Goal: Information Seeking & Learning: Learn about a topic

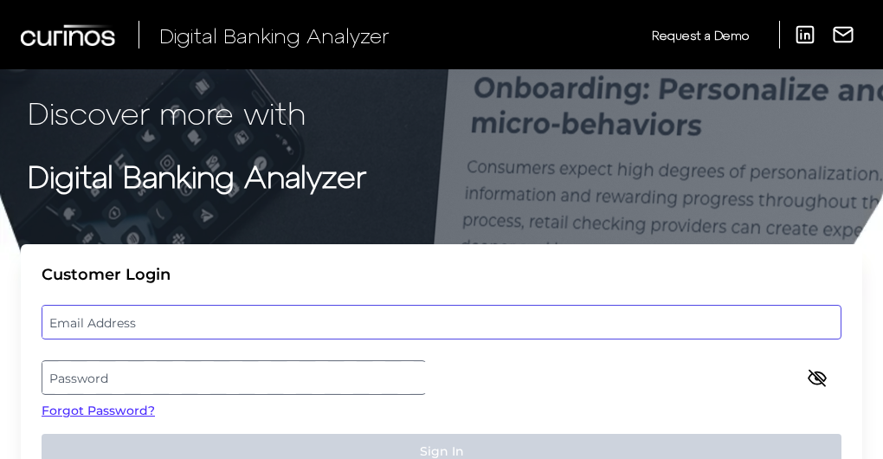
type input "[US_STATE][EMAIL_ADDRESS][DOMAIN_NAME]"
click at [182, 136] on p "Discover more with" at bounding box center [442, 113] width 828 height 46
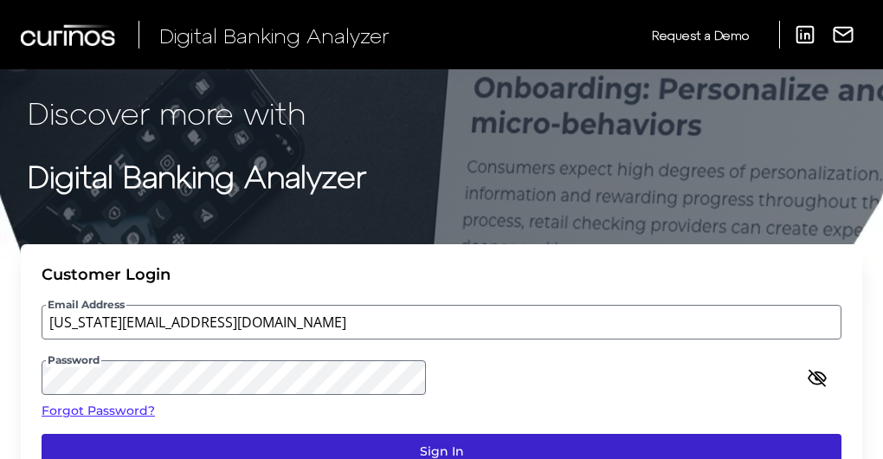
click at [667, 434] on button "Sign In" at bounding box center [442, 451] width 800 height 35
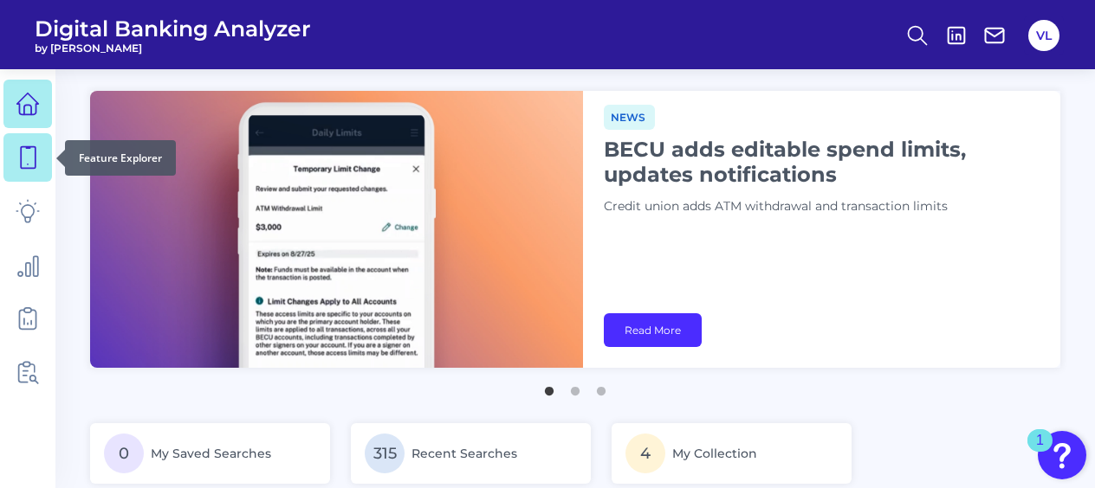
click at [38, 149] on icon at bounding box center [28, 157] width 24 height 24
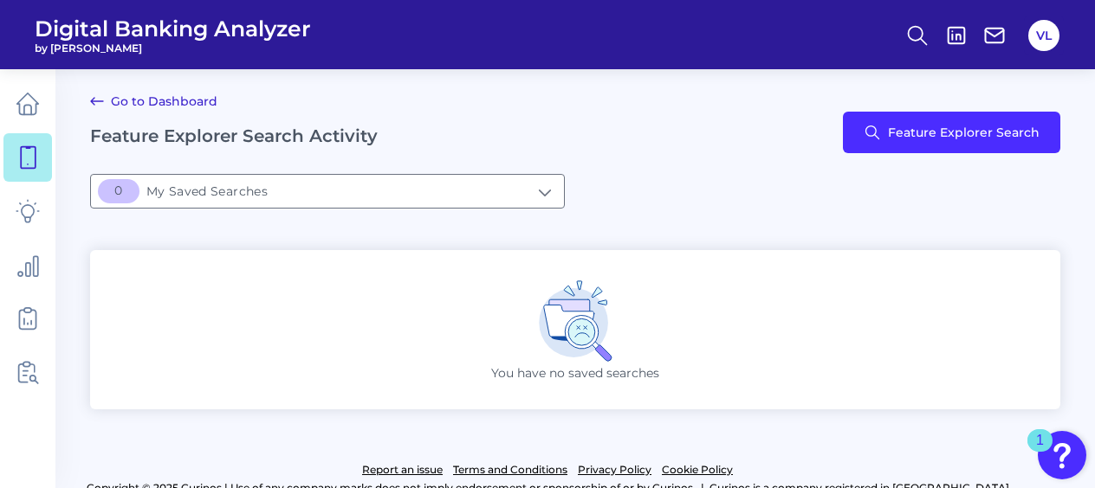
click at [889, 154] on div "Go to Dashboard Feature Explorer Search Activity Feature Explorer Search" at bounding box center [575, 132] width 970 height 83
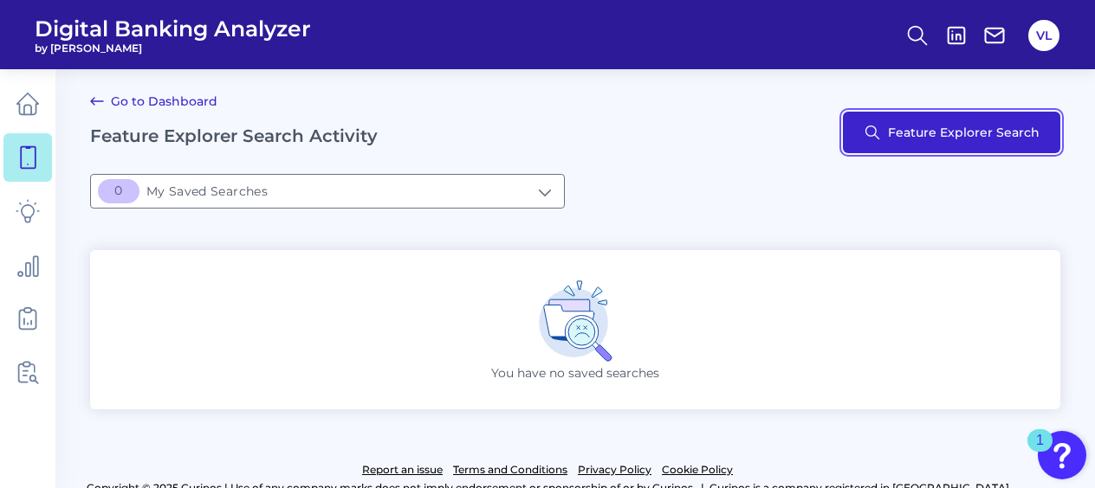
click at [889, 129] on button "Feature Explorer Search" at bounding box center [951, 133] width 217 height 42
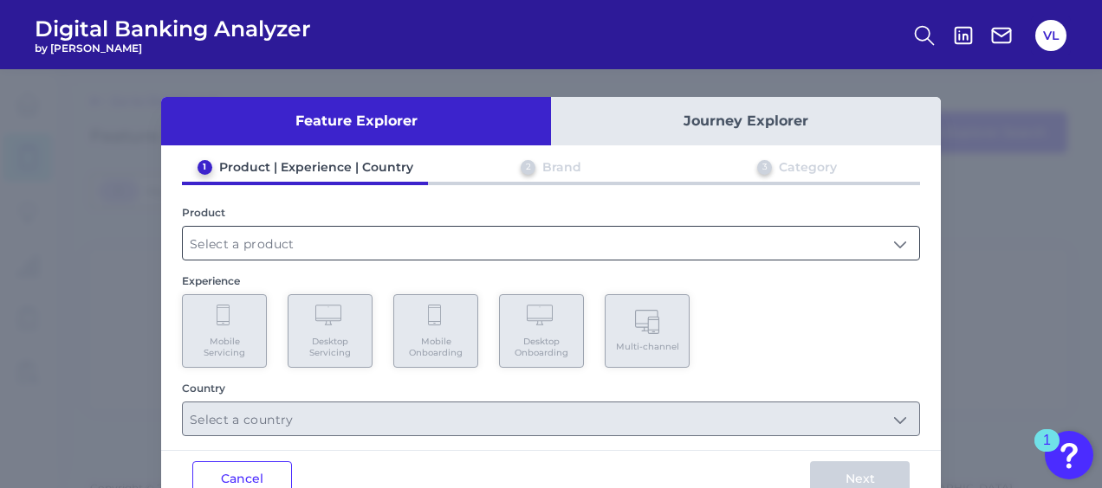
click at [230, 242] on input "text" at bounding box center [551, 243] width 736 height 33
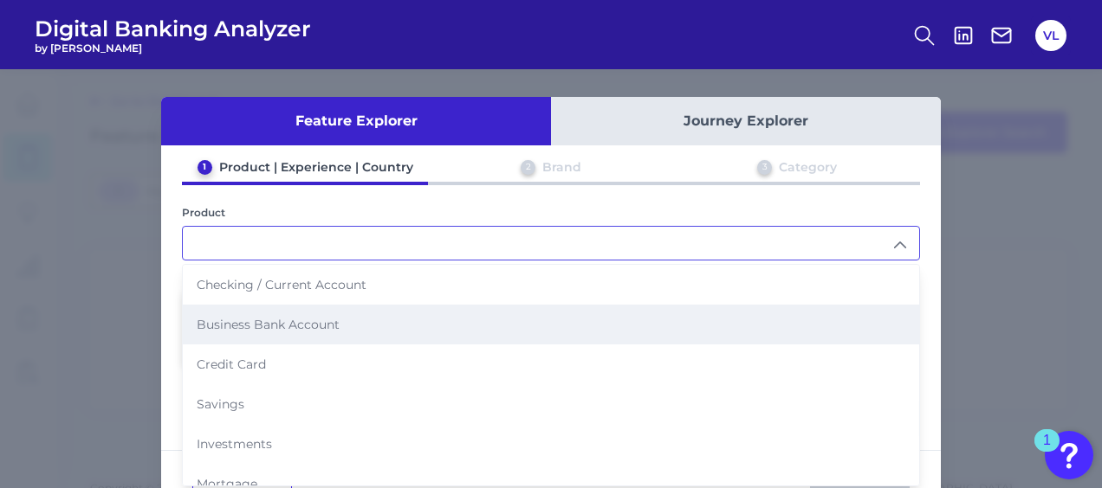
click at [262, 331] on li "Business Bank Account" at bounding box center [551, 325] width 736 height 40
type input "Business Bank Account"
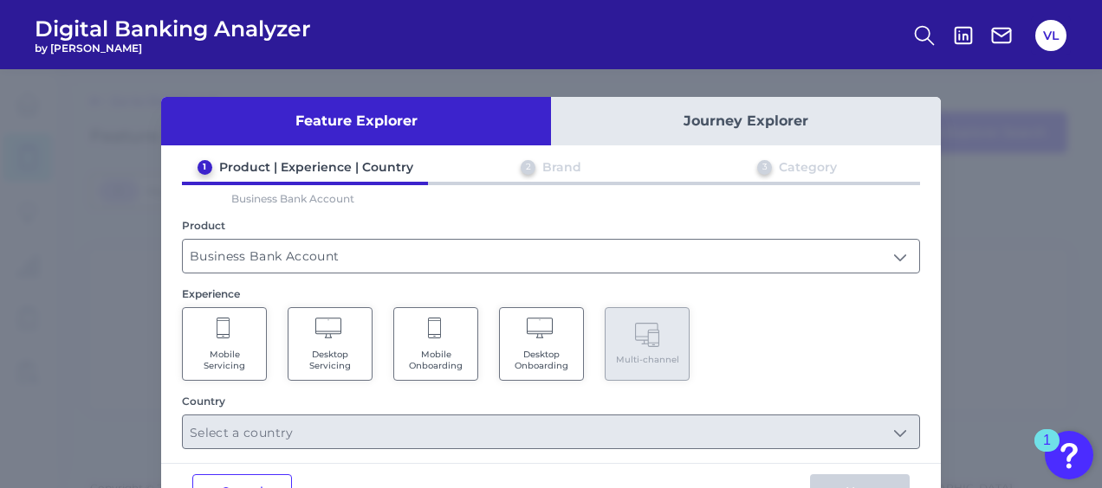
click at [232, 357] on span "Mobile Servicing" at bounding box center [224, 360] width 66 height 23
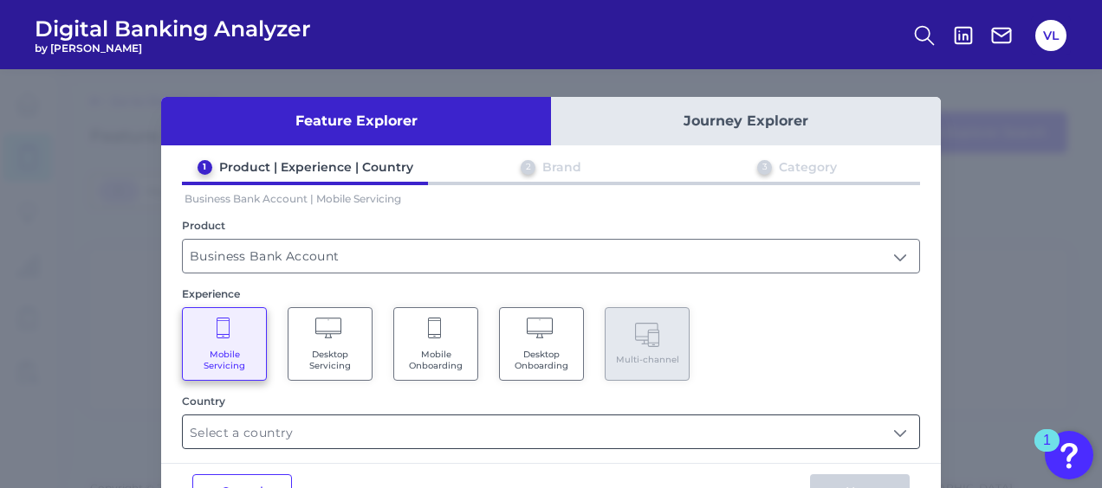
click at [267, 434] on input "text" at bounding box center [551, 432] width 736 height 33
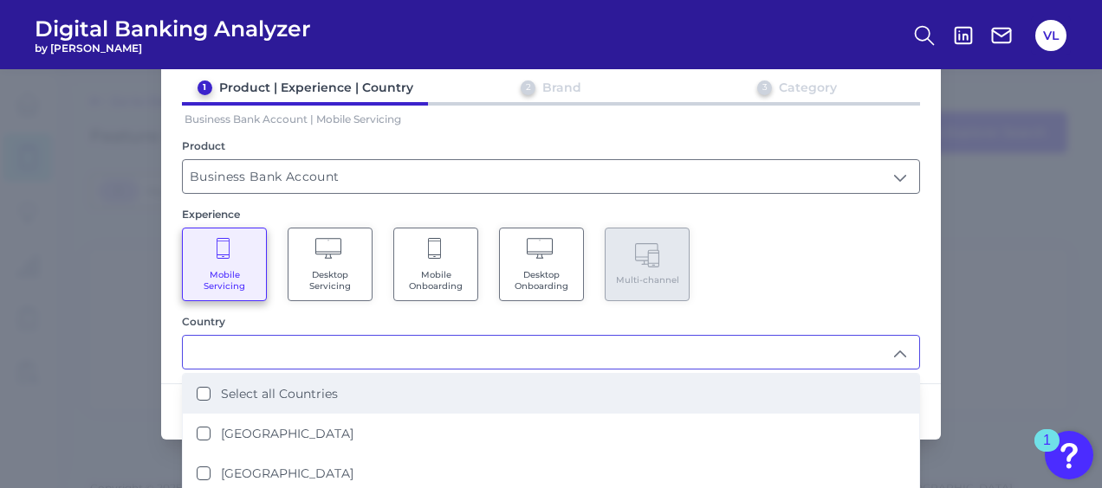
scroll to position [79, 0]
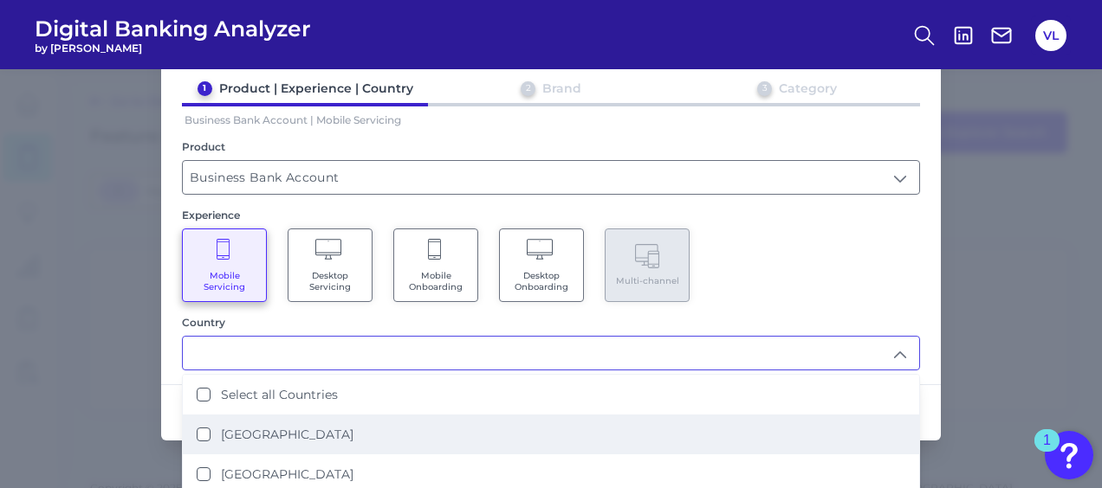
click at [260, 442] on li "[GEOGRAPHIC_DATA]" at bounding box center [551, 435] width 736 height 40
type input "[GEOGRAPHIC_DATA]"
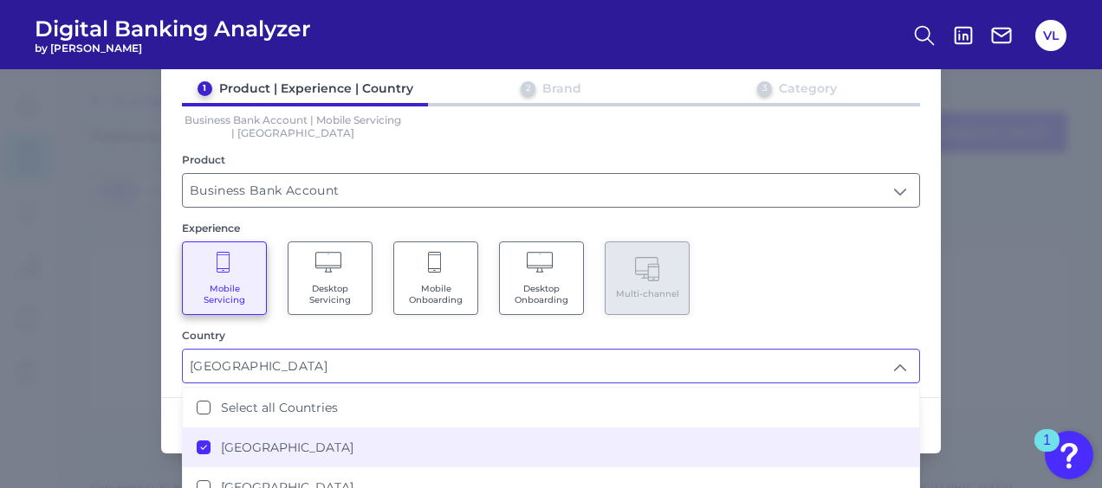
scroll to position [0, 0]
click at [889, 272] on div "Mobile Servicing Desktop Servicing Mobile Onboarding Desktop Onboarding Multi-c…" at bounding box center [551, 279] width 738 height 74
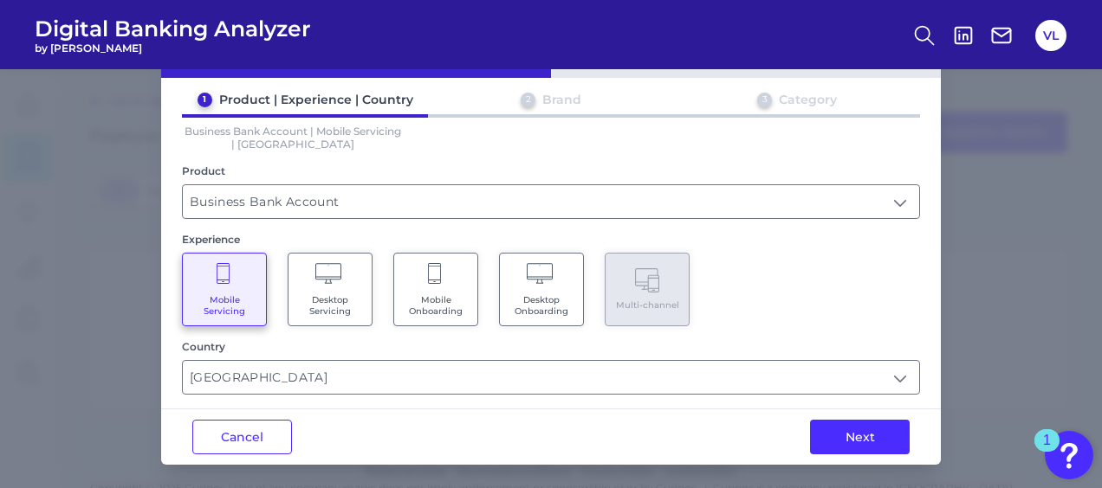
click at [834, 458] on div "Feature Explorer Journey Explorer 1 Product | Experience | Country 2 Brand 3 Ca…" at bounding box center [551, 278] width 1102 height 419
click at [852, 438] on button "Next" at bounding box center [860, 437] width 100 height 35
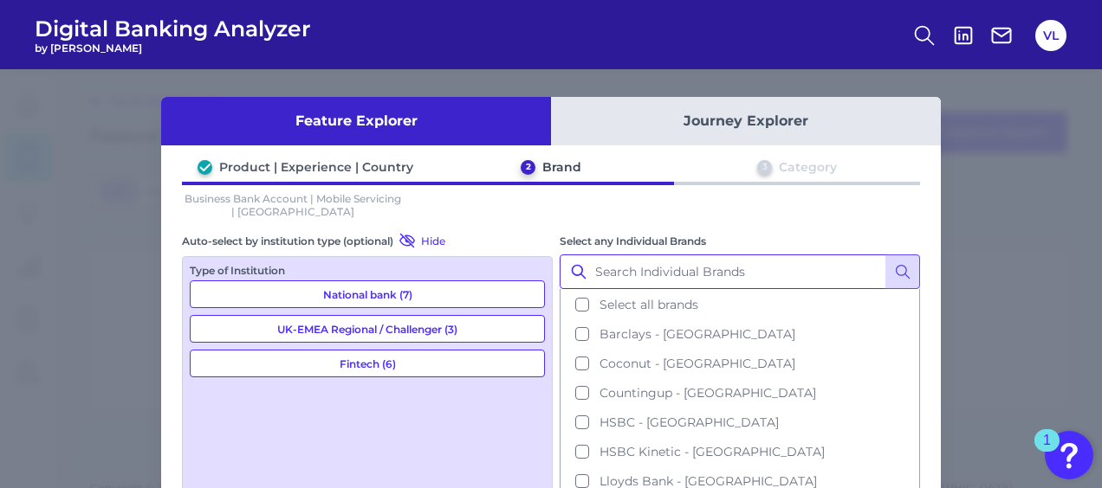
click at [740, 271] on input "Select any Individual Brands" at bounding box center [739, 272] width 360 height 35
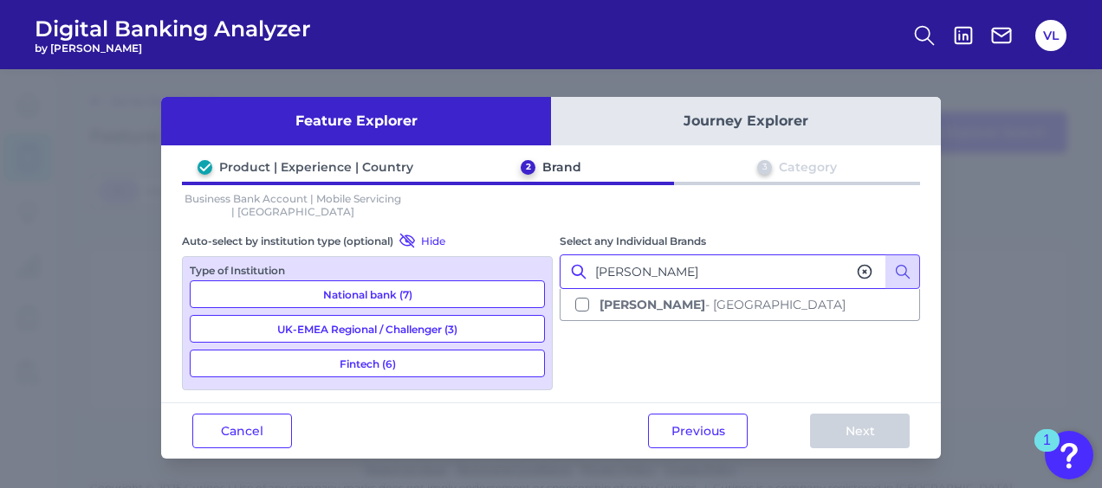
click at [711, 275] on input "[PERSON_NAME]" at bounding box center [739, 272] width 360 height 35
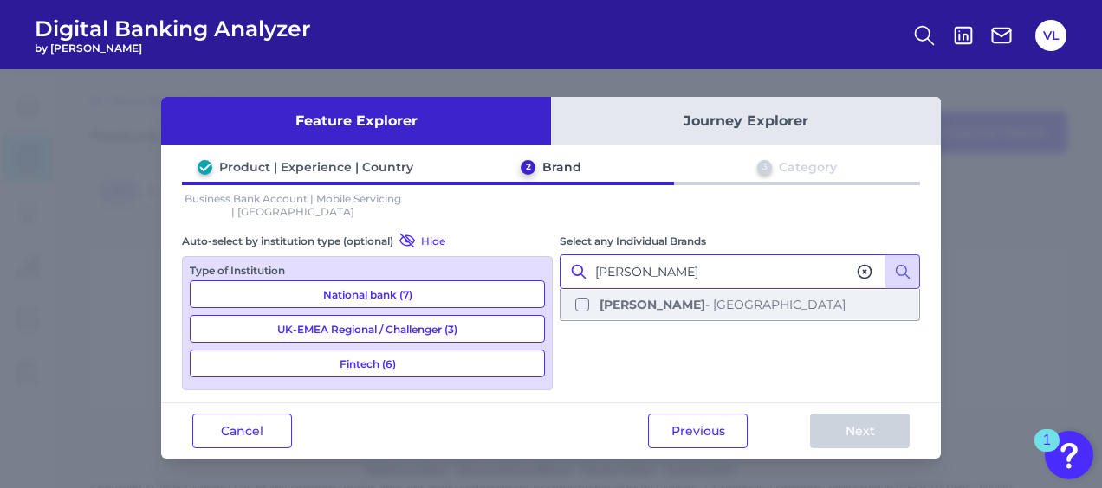
click at [674, 307] on button "[PERSON_NAME] - [GEOGRAPHIC_DATA]" at bounding box center [739, 304] width 357 height 29
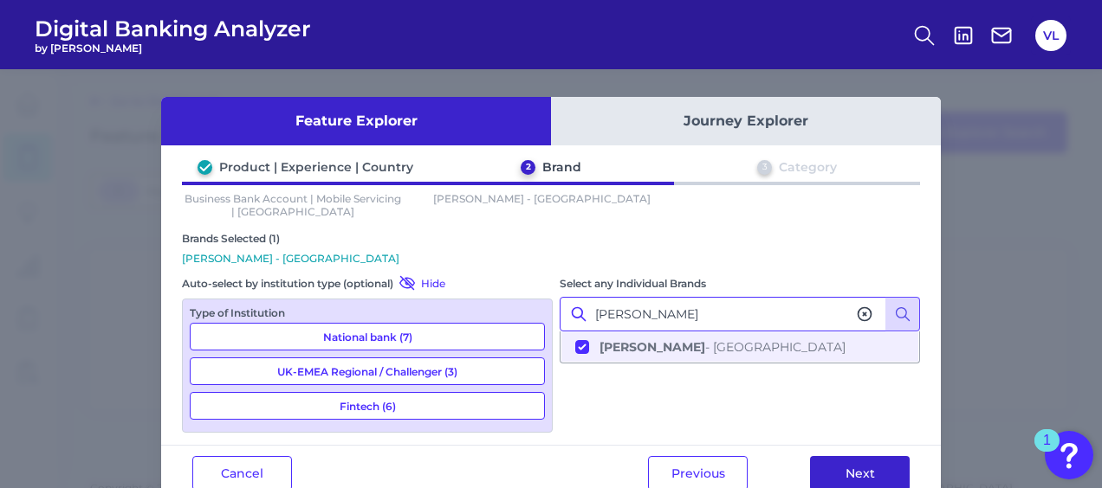
type input "[PERSON_NAME]"
click at [886, 457] on button "Next" at bounding box center [860, 473] width 100 height 35
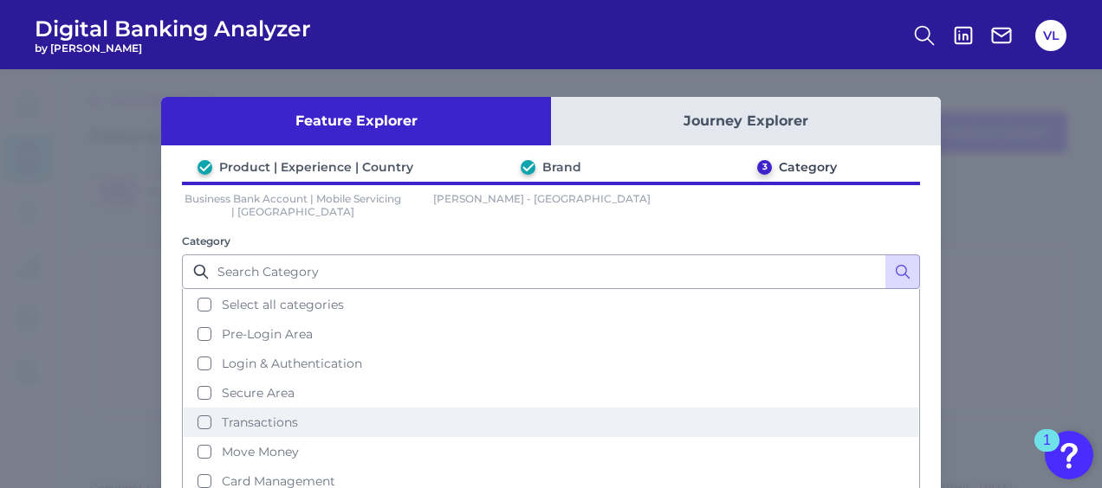
scroll to position [9, 0]
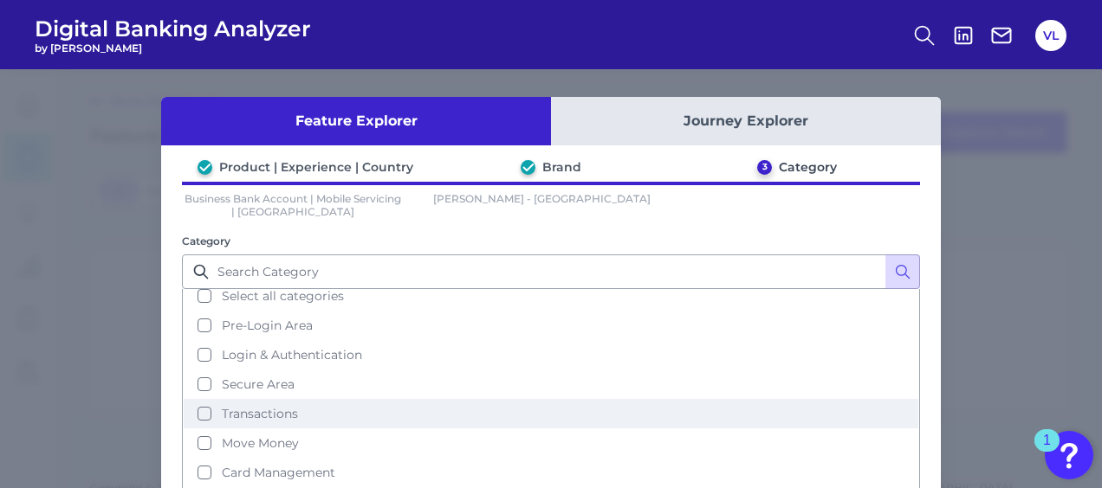
drag, startPoint x: 282, startPoint y: 404, endPoint x: 204, endPoint y: 416, distance: 79.6
click at [204, 416] on button "Transactions" at bounding box center [551, 413] width 734 height 29
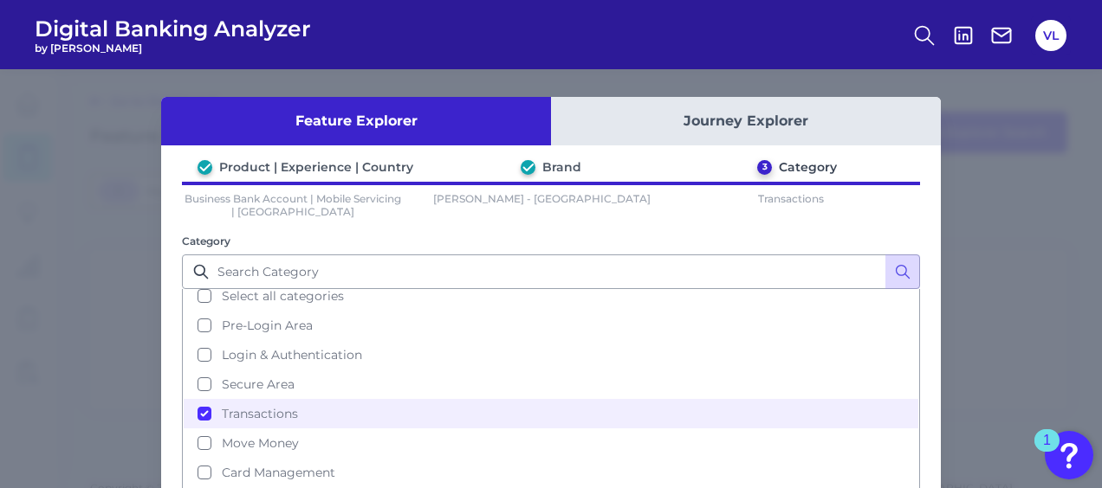
scroll to position [139, 0]
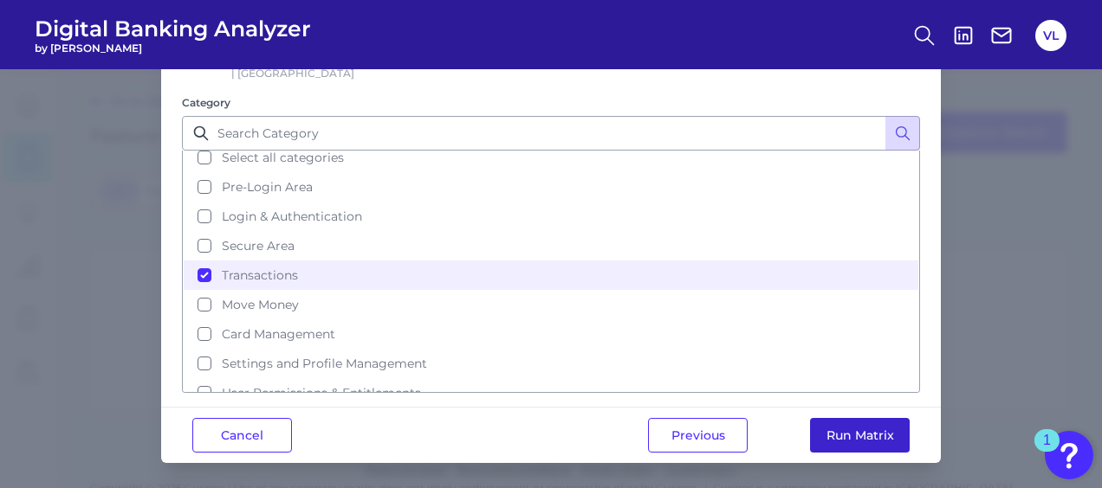
click at [889, 430] on button "Run Matrix" at bounding box center [860, 435] width 100 height 35
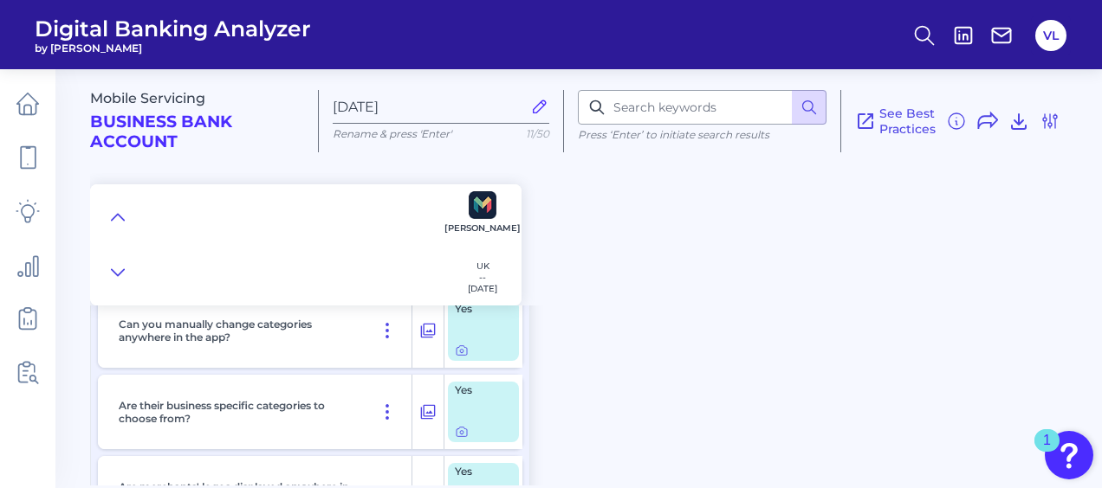
scroll to position [235, 0]
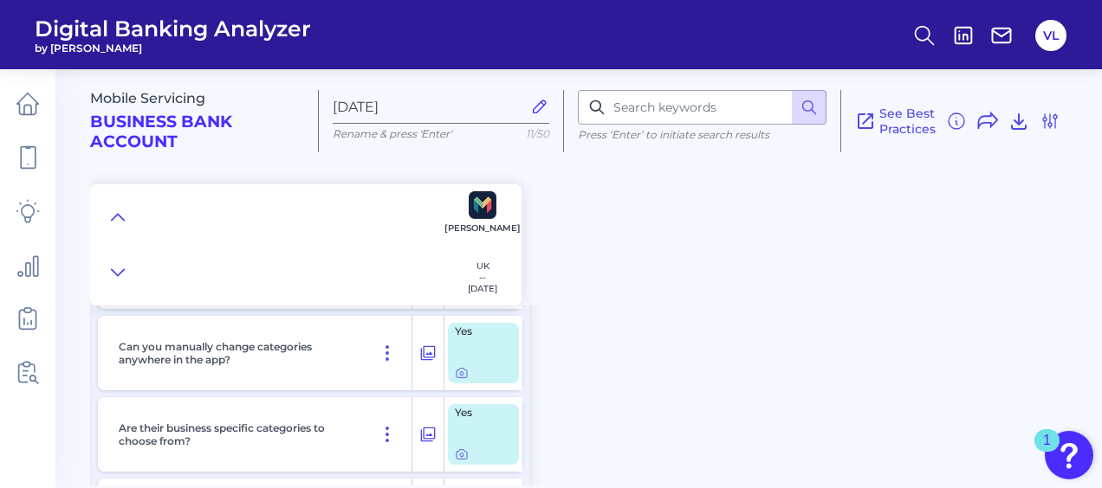
click at [449, 369] on div "Yes" at bounding box center [483, 353] width 71 height 61
click at [460, 372] on icon at bounding box center [462, 373] width 14 height 14
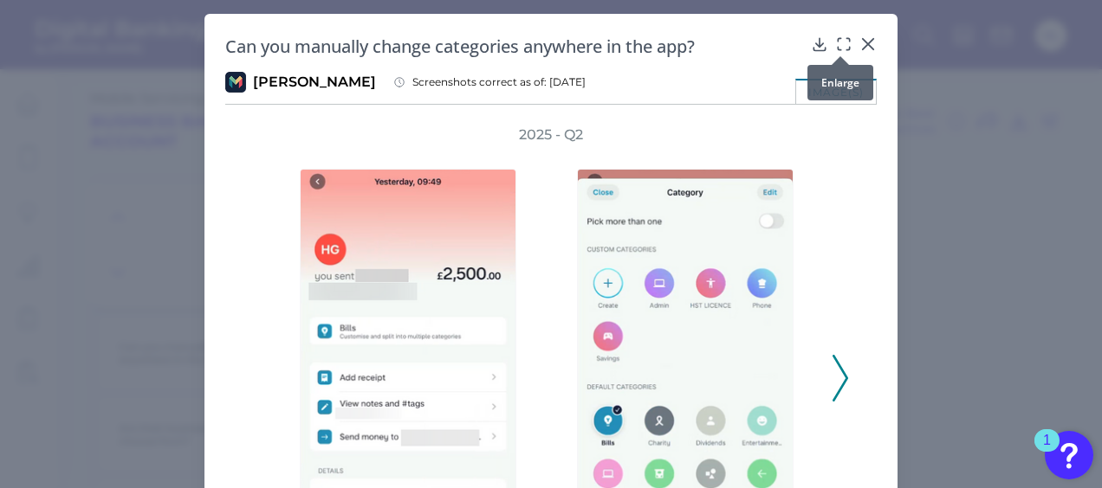
click at [841, 41] on icon at bounding box center [843, 44] width 17 height 17
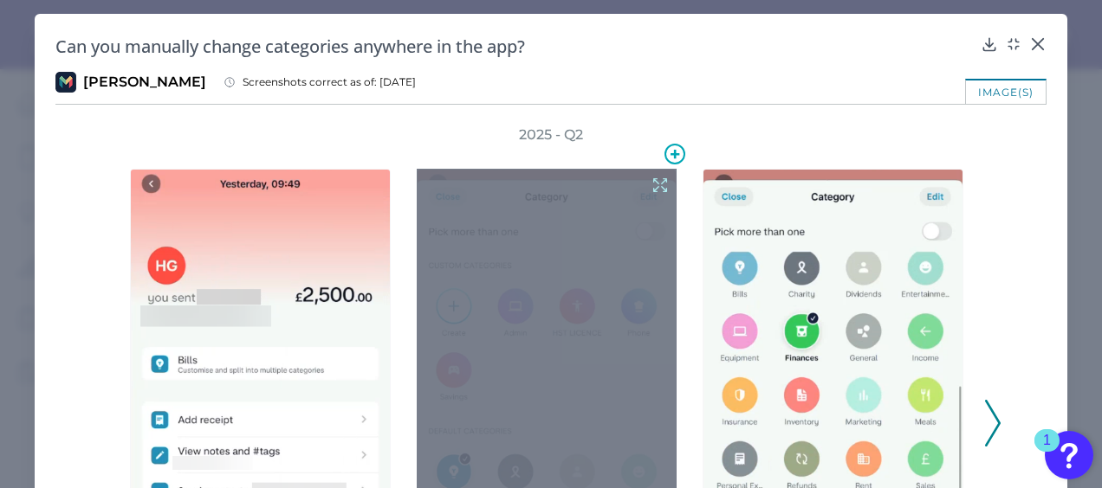
click at [654, 180] on icon at bounding box center [659, 185] width 19 height 19
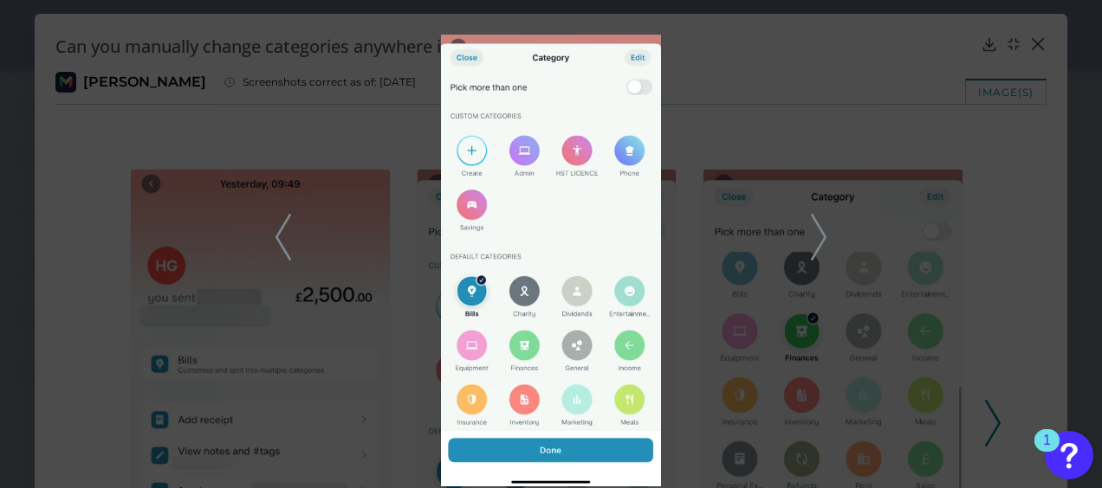
click at [814, 234] on icon at bounding box center [819, 237] width 16 height 47
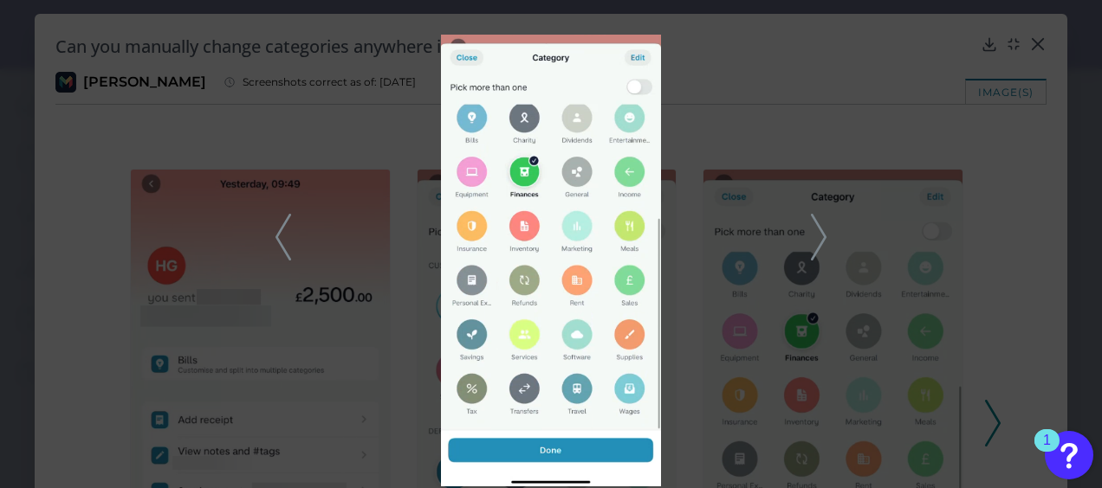
click at [814, 234] on icon at bounding box center [819, 237] width 16 height 47
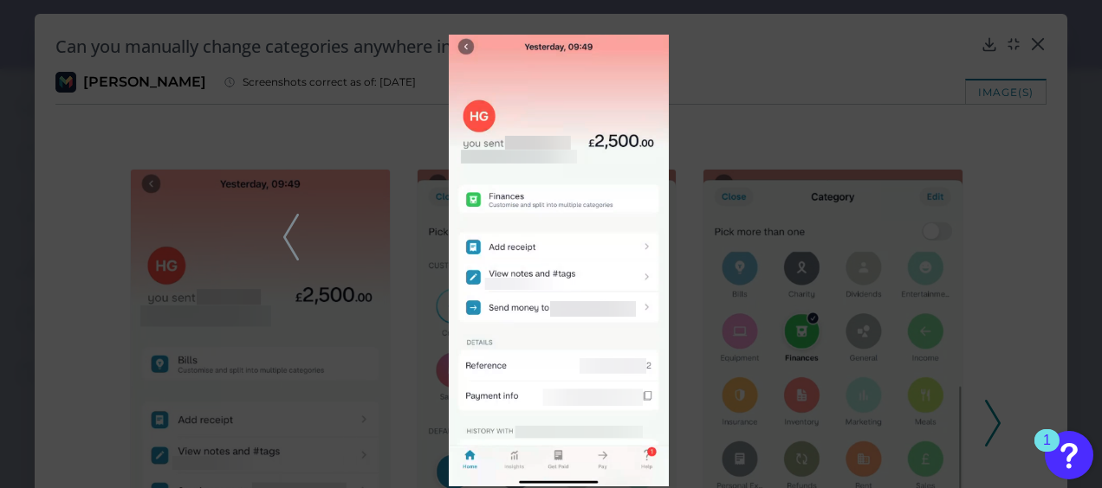
click at [889, 220] on div at bounding box center [551, 244] width 1102 height 488
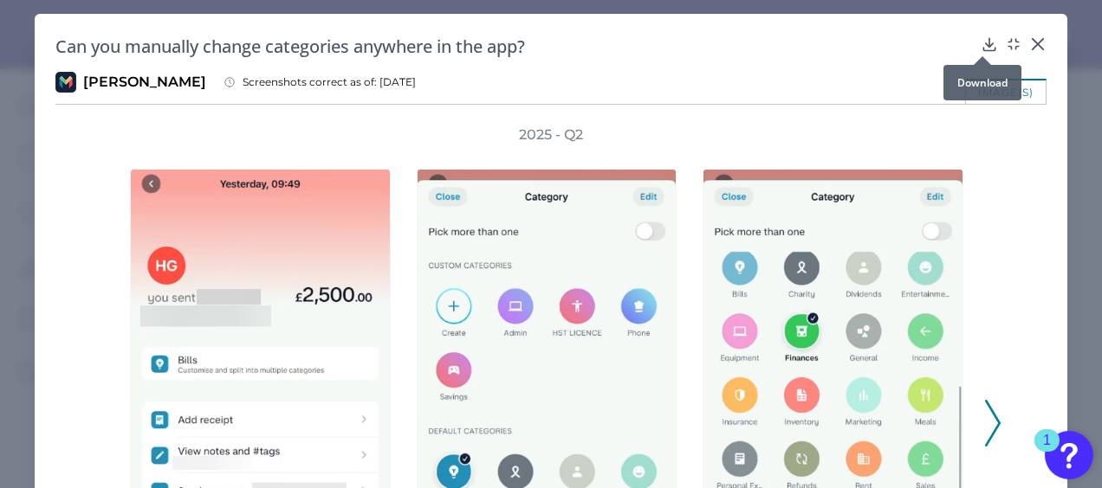
click at [889, 52] on div at bounding box center [981, 56] width 17 height 17
click at [889, 42] on icon at bounding box center [988, 44] width 17 height 17
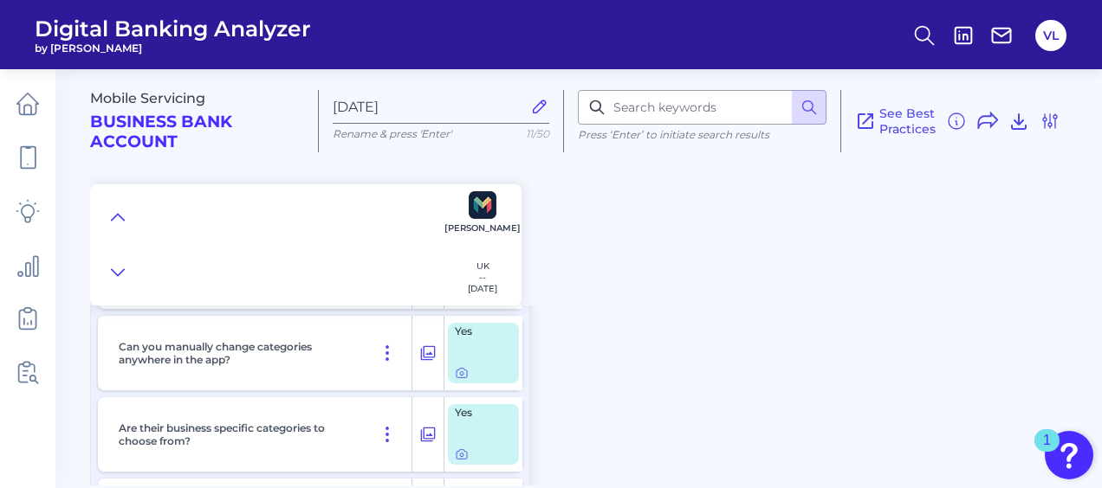
click at [726, 317] on div "Mobile Servicing Business Bank Account [DATE][FINANCIAL_ID] Rename & press 'Ent…" at bounding box center [596, 271] width 1012 height 430
